Goal: Find specific page/section: Find specific page/section

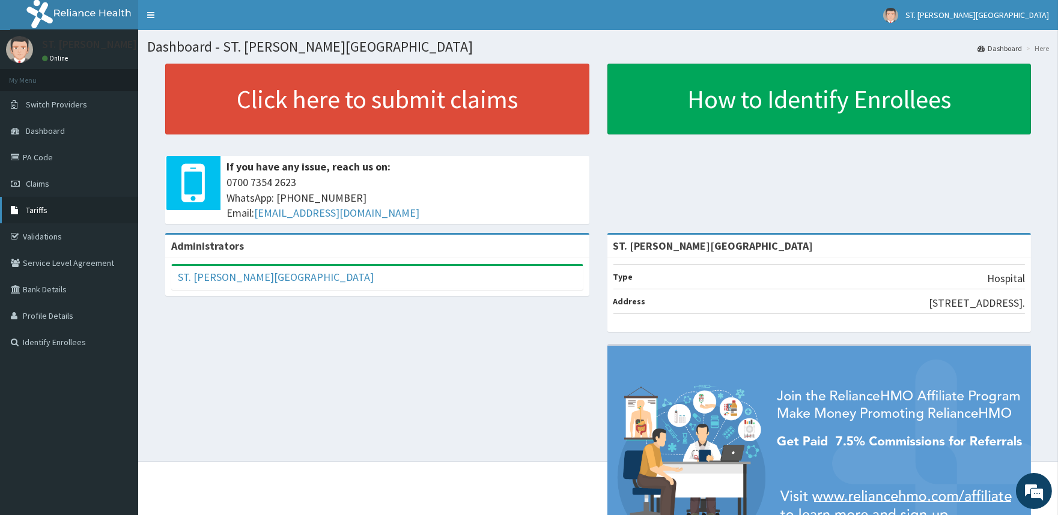
click at [49, 207] on link "Tariffs" at bounding box center [69, 210] width 138 height 26
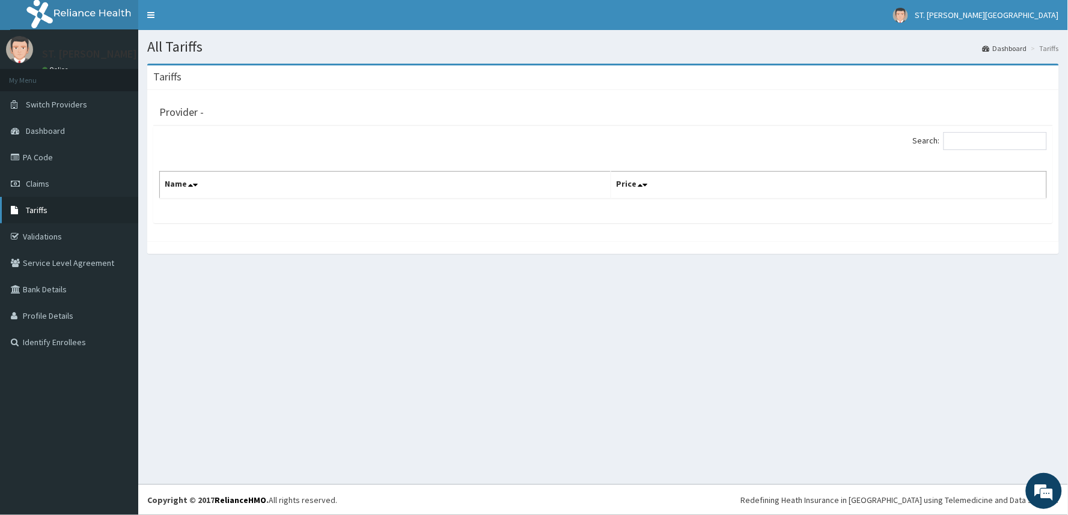
click at [40, 207] on span "Tariffs" at bounding box center [37, 210] width 22 height 11
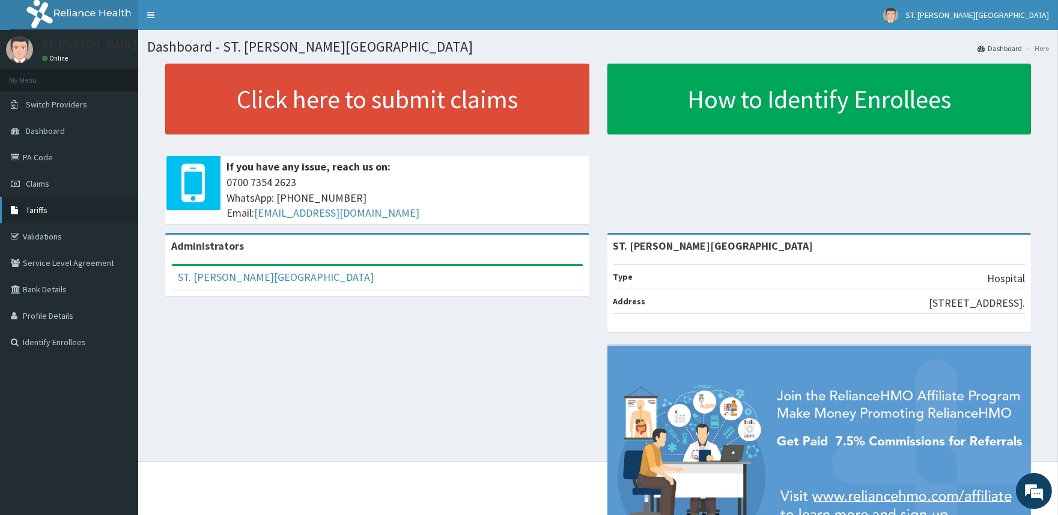
click at [55, 210] on link "Tariffs" at bounding box center [69, 210] width 138 height 26
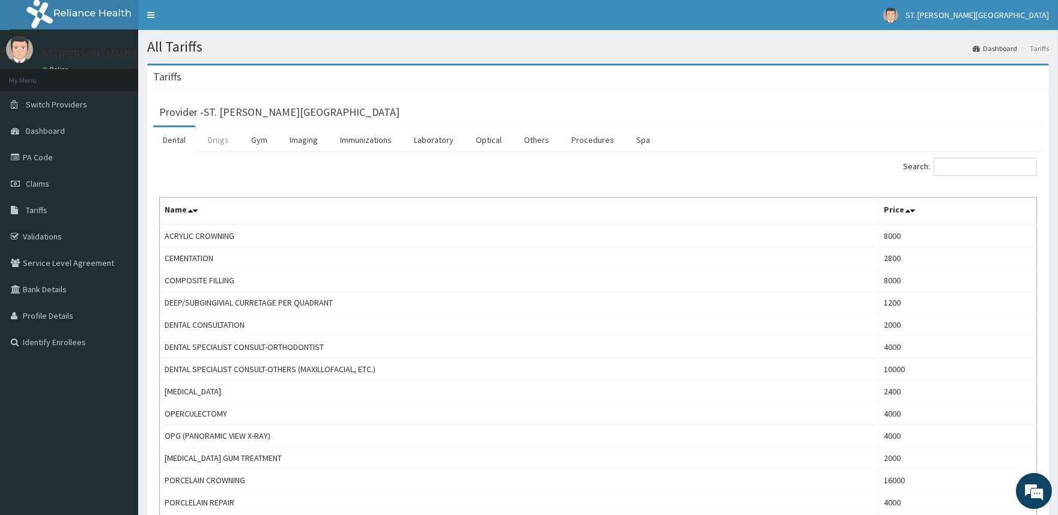
click at [228, 145] on link "Drugs" at bounding box center [218, 139] width 40 height 25
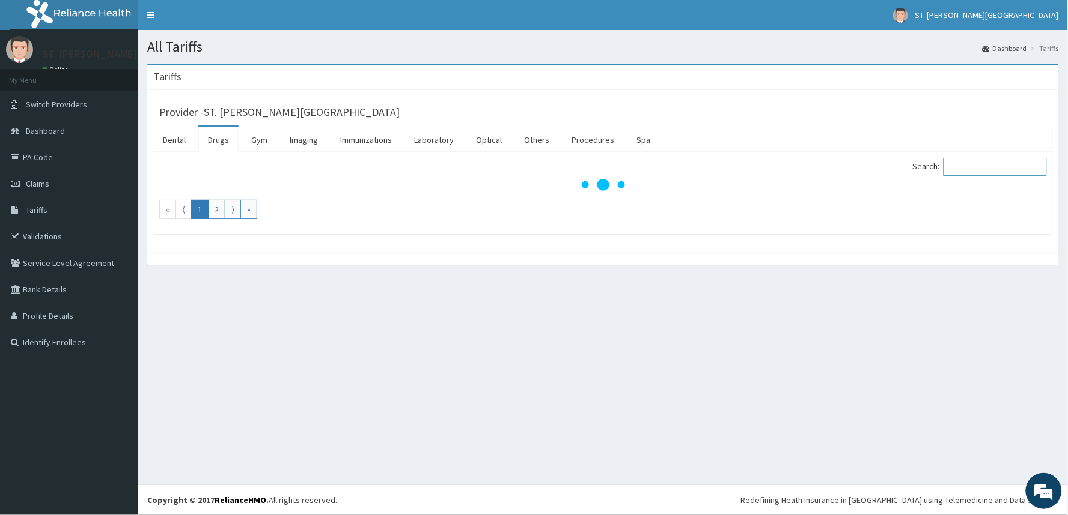
click at [973, 171] on input "Search:" at bounding box center [994, 167] width 103 height 18
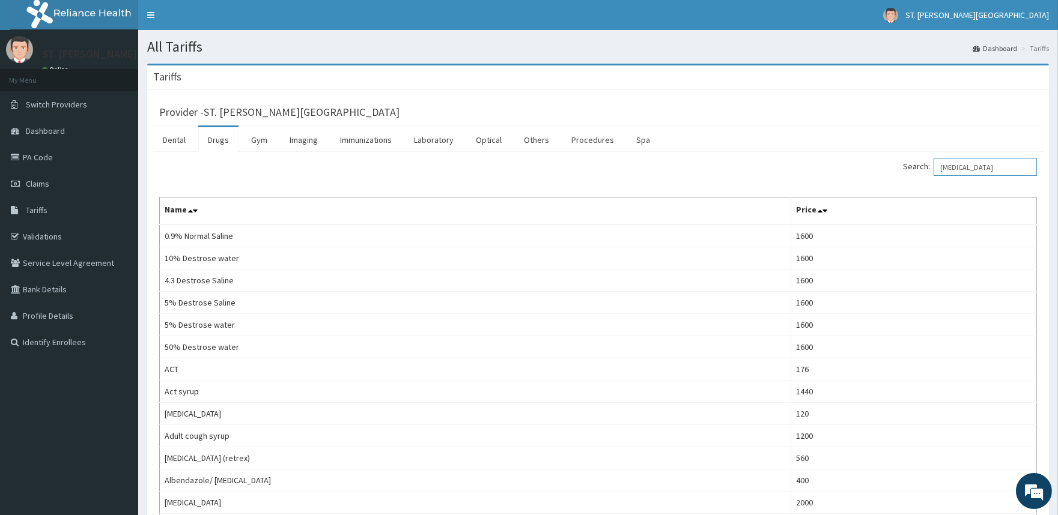
type input "IBUPROFEN"
